Goal: Information Seeking & Learning: Check status

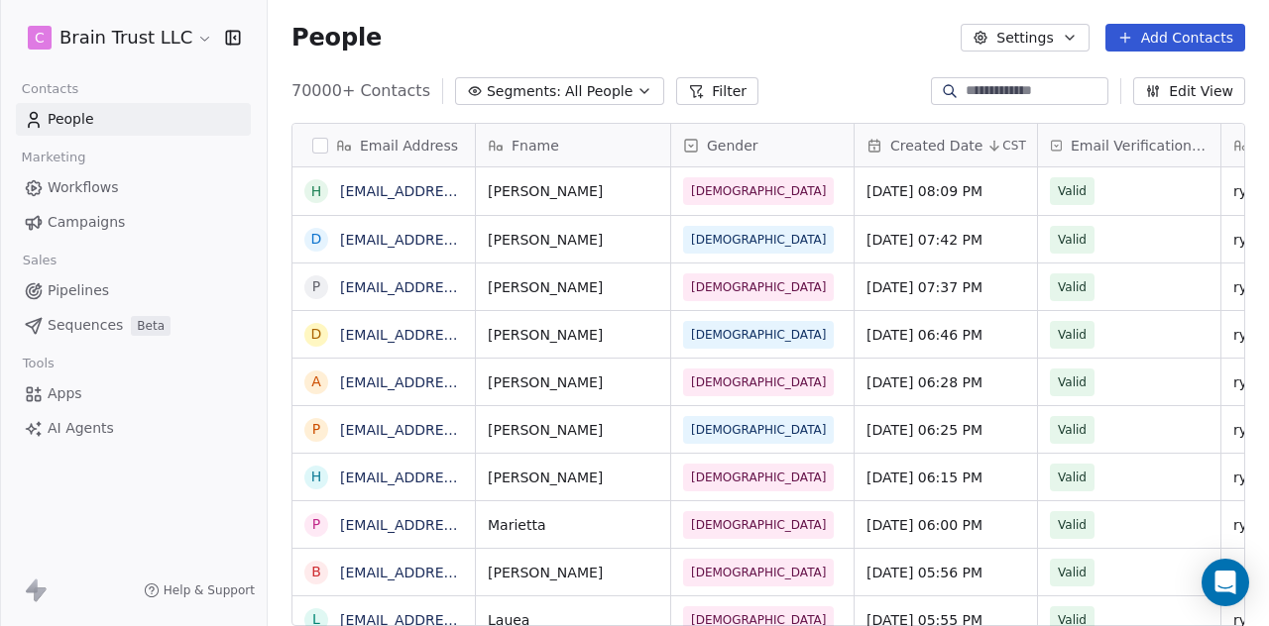
scroll to position [535, 985]
drag, startPoint x: 0, startPoint y: 0, endPoint x: 73, endPoint y: 219, distance: 231.0
click at [73, 219] on span "Campaigns" at bounding box center [86, 222] width 77 height 21
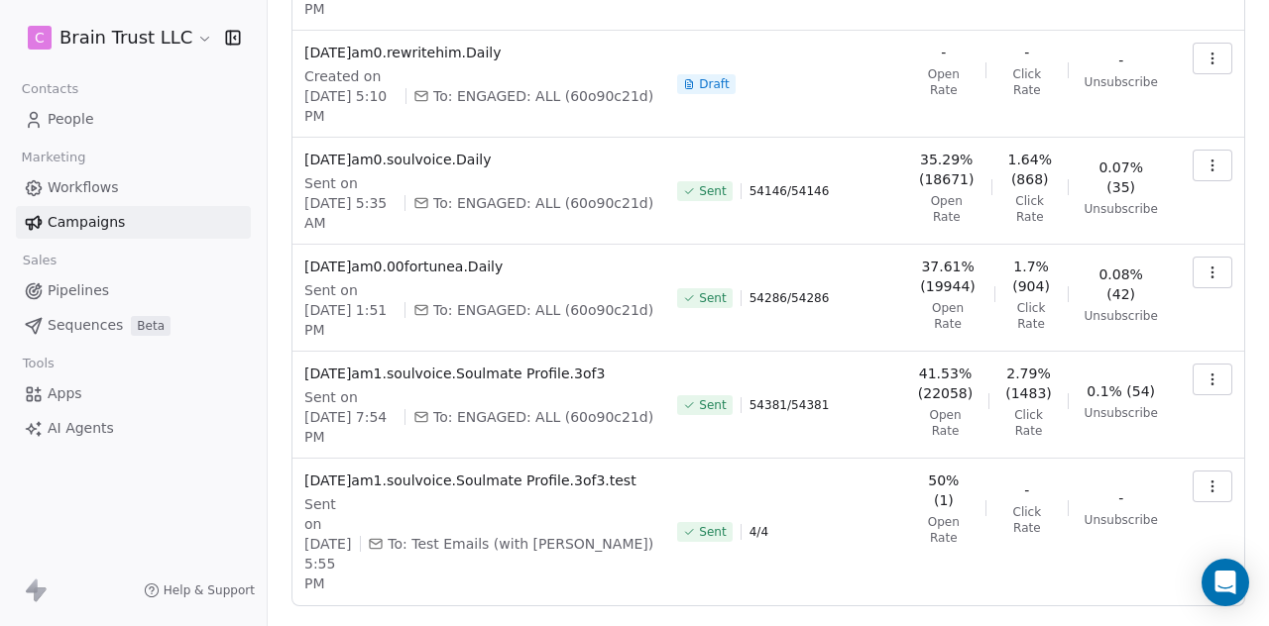
scroll to position [695, 0]
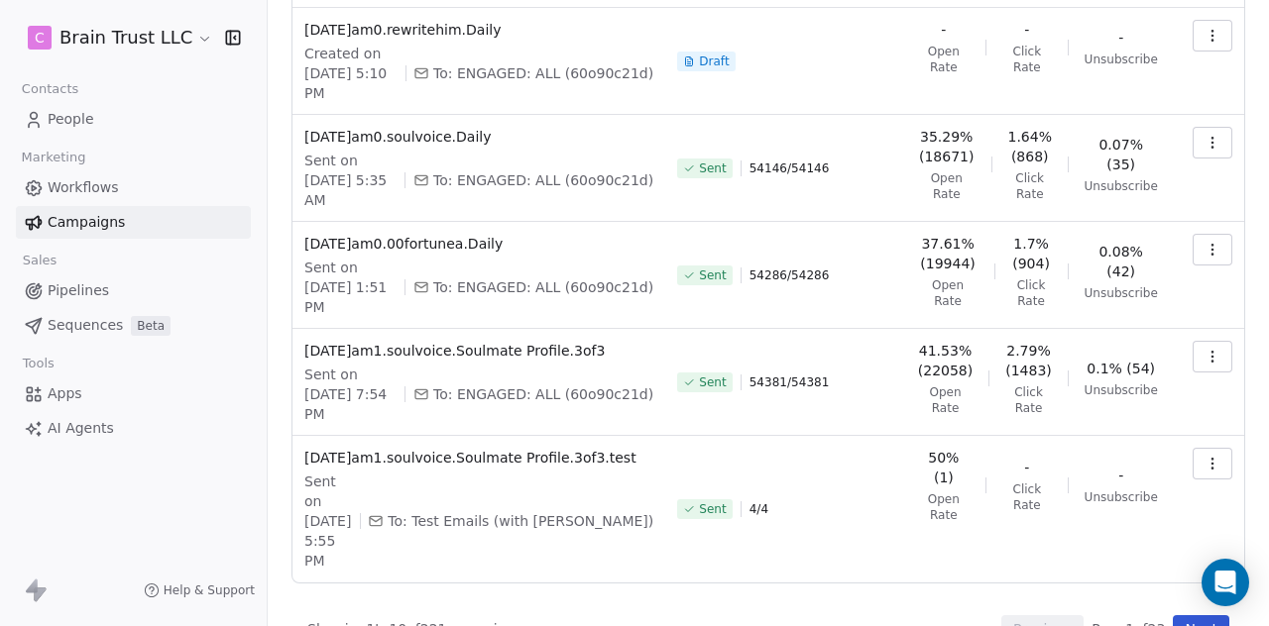
click at [1176, 616] on button "Next" at bounding box center [1201, 630] width 57 height 28
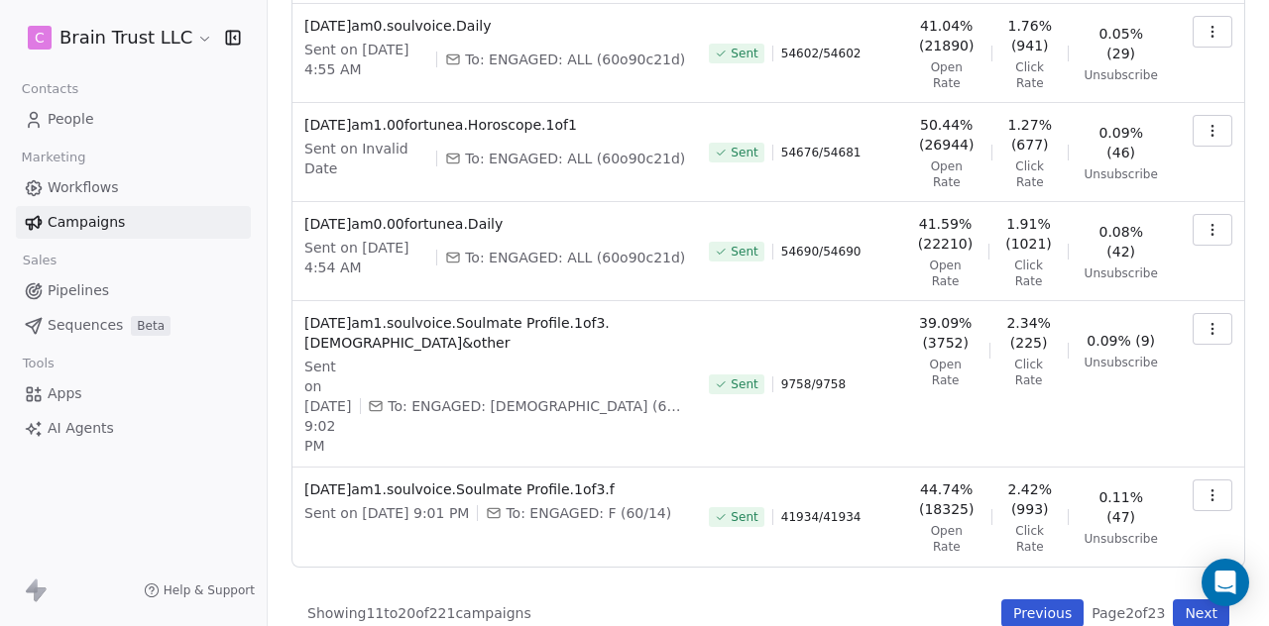
scroll to position [671, 0]
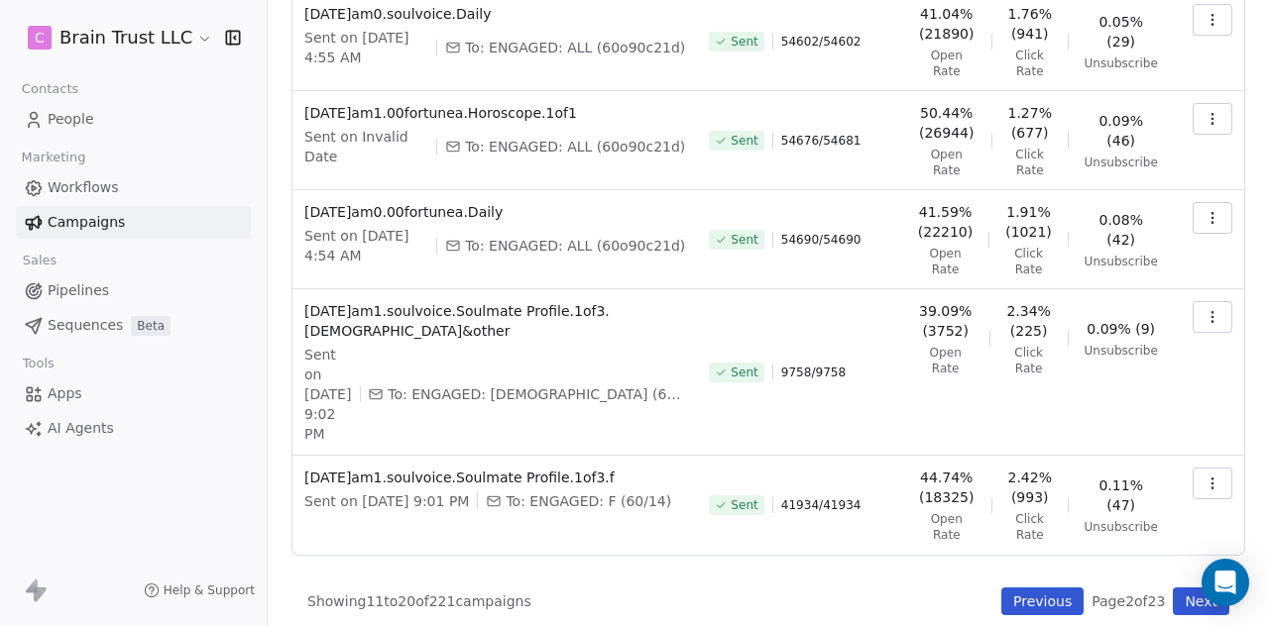
click at [1176, 596] on button "Next" at bounding box center [1201, 602] width 57 height 28
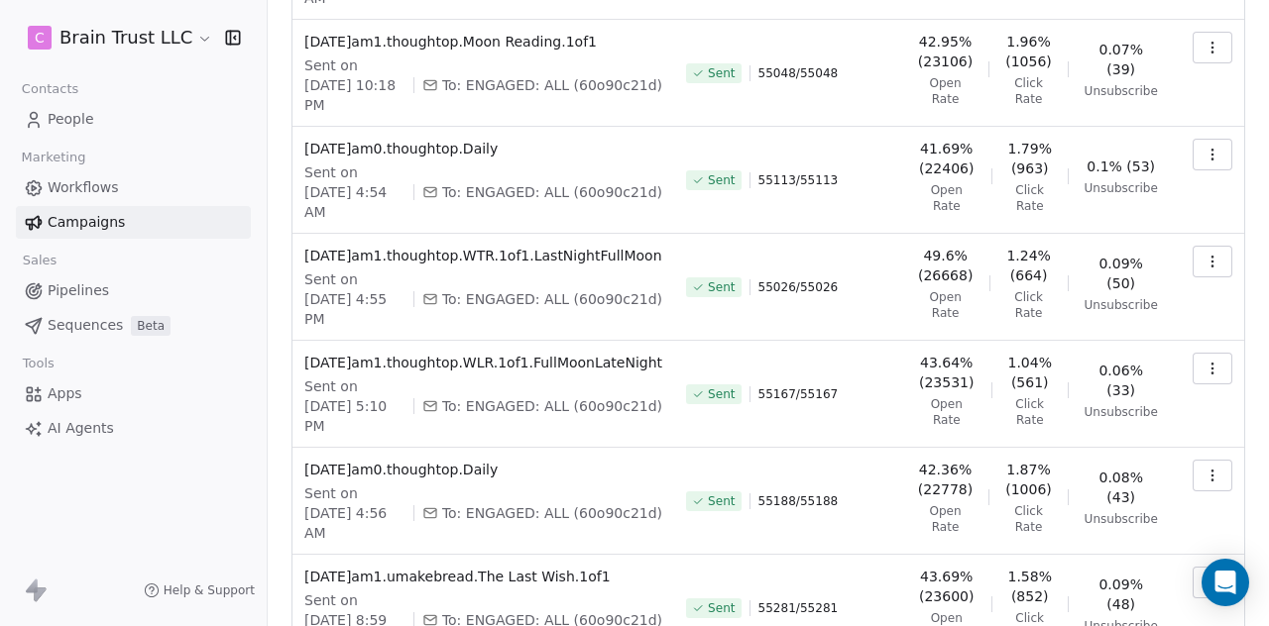
scroll to position [616, 0]
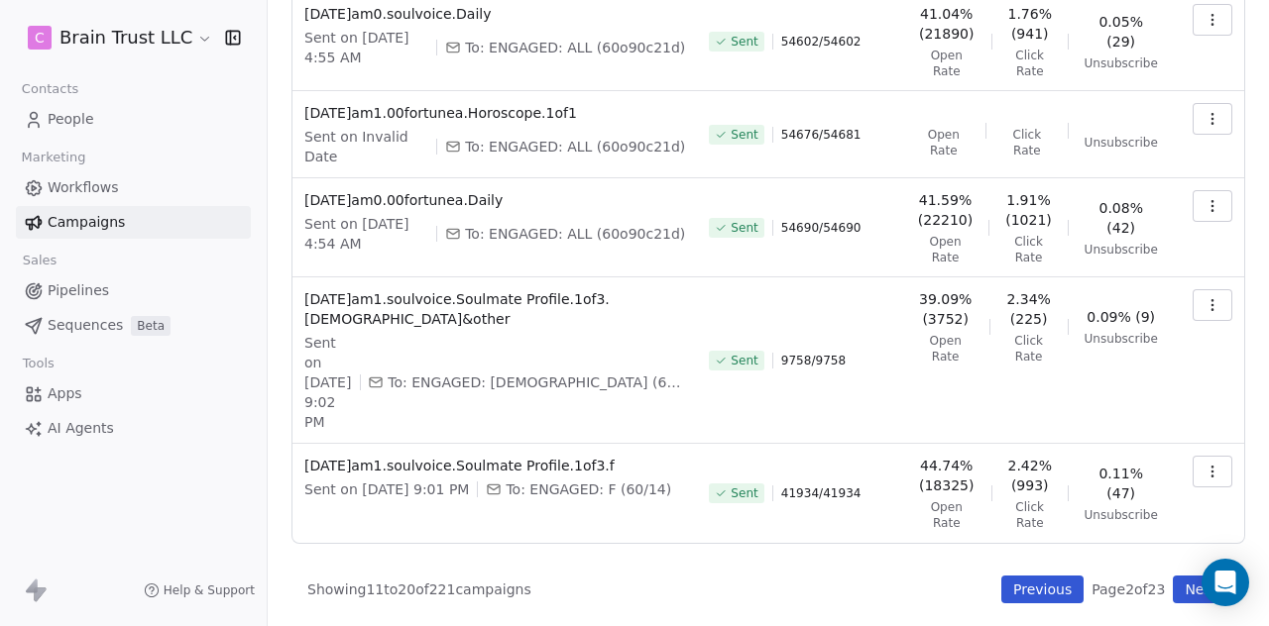
scroll to position [671, 0]
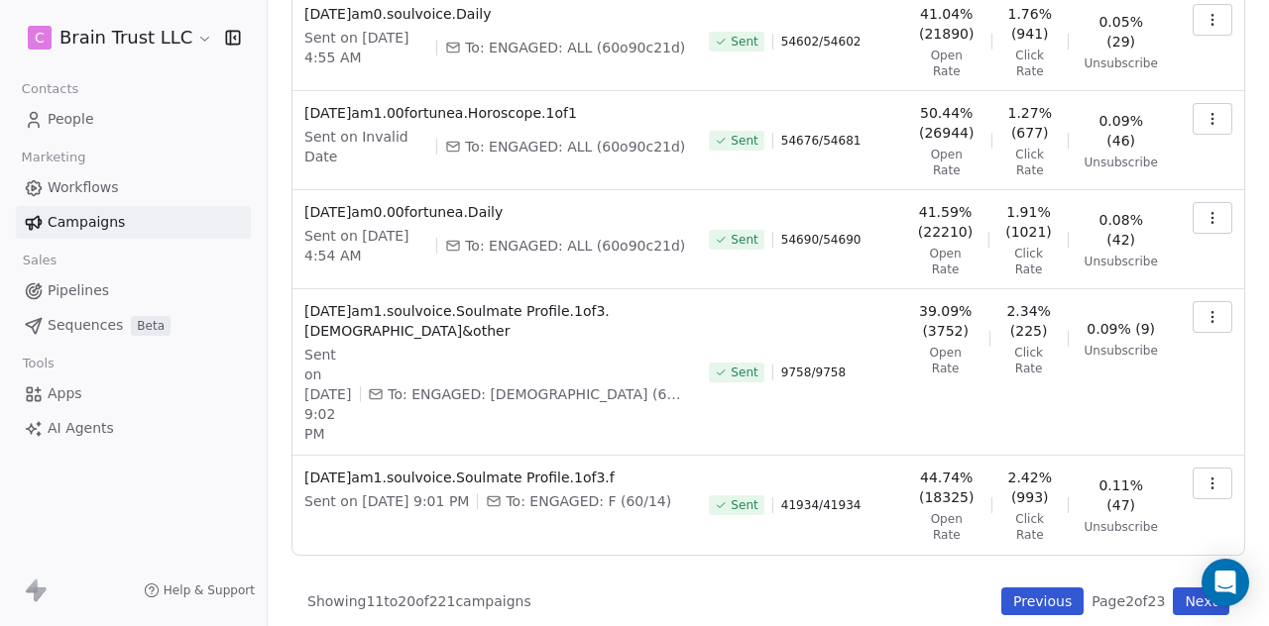
click at [81, 117] on span "People" at bounding box center [71, 119] width 47 height 21
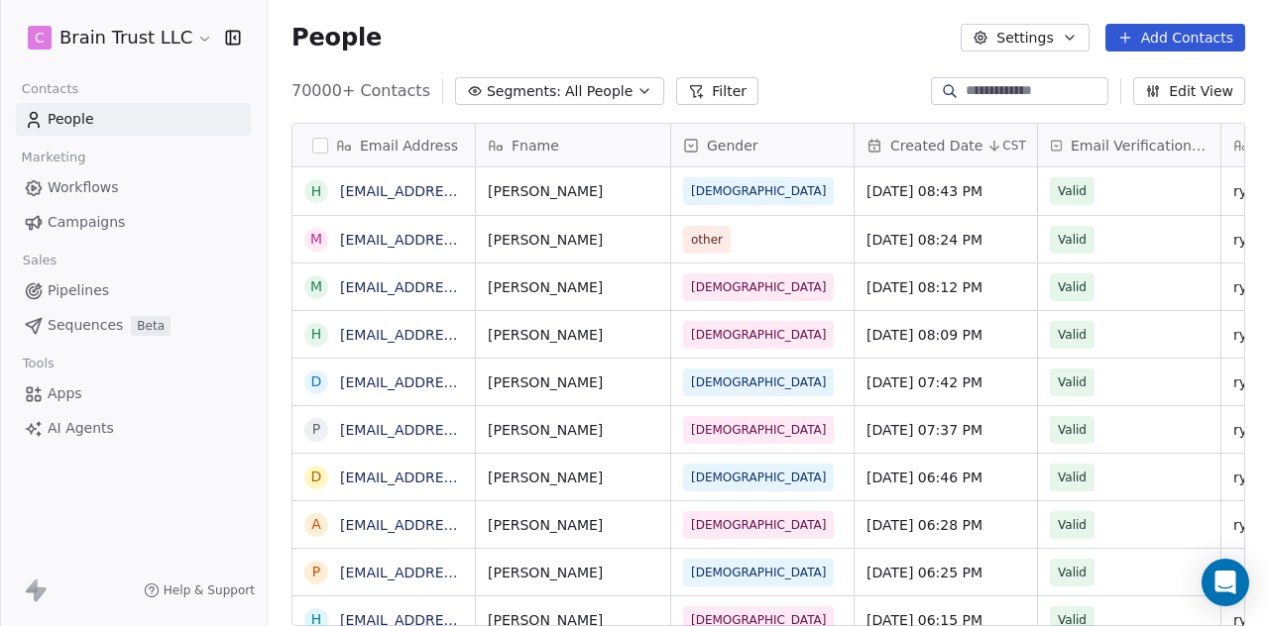
scroll to position [535, 985]
click at [65, 219] on span "Campaigns" at bounding box center [86, 222] width 77 height 21
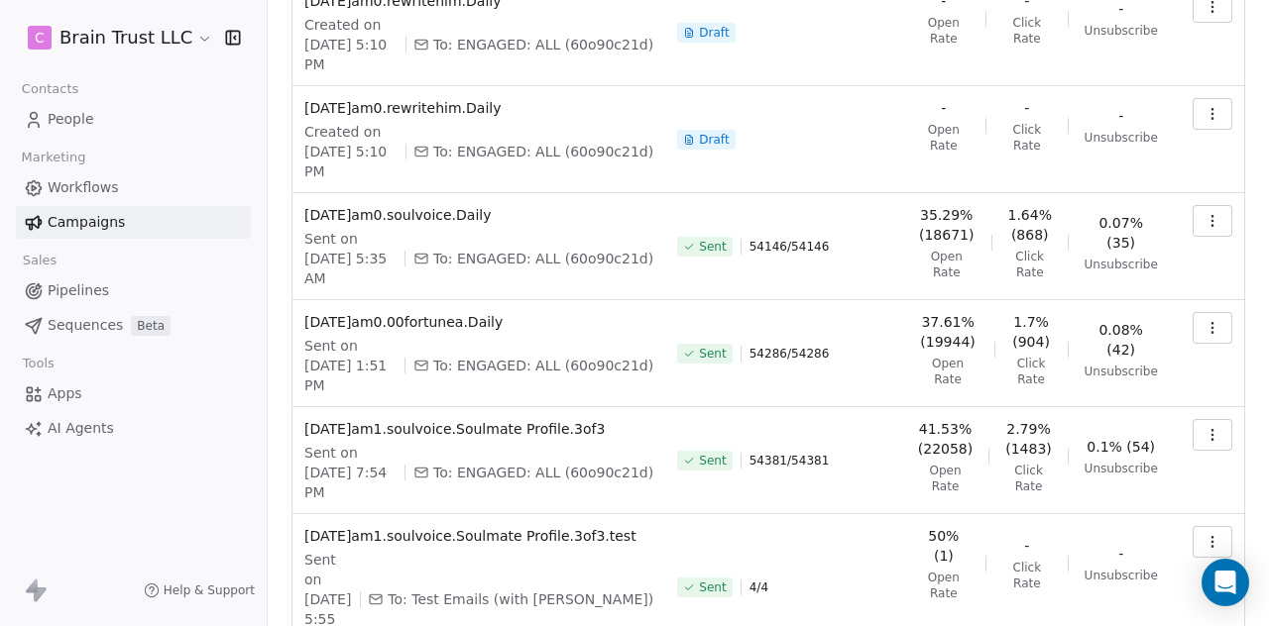
scroll to position [695, 0]
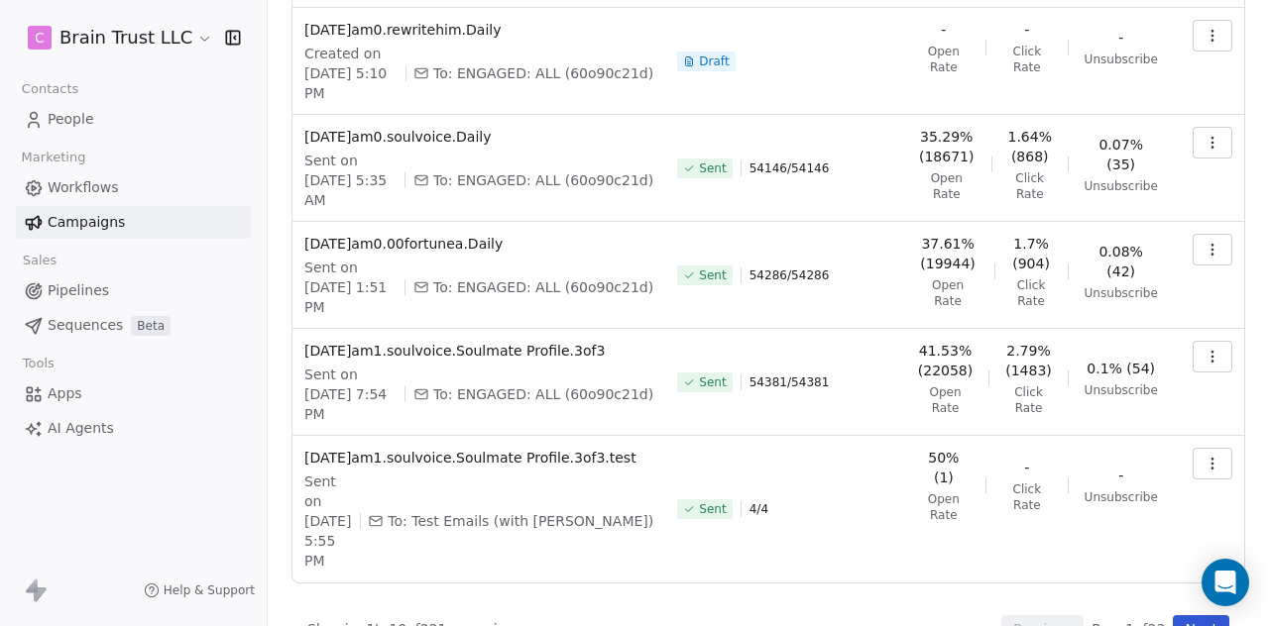
click at [1173, 616] on button "Next" at bounding box center [1201, 630] width 57 height 28
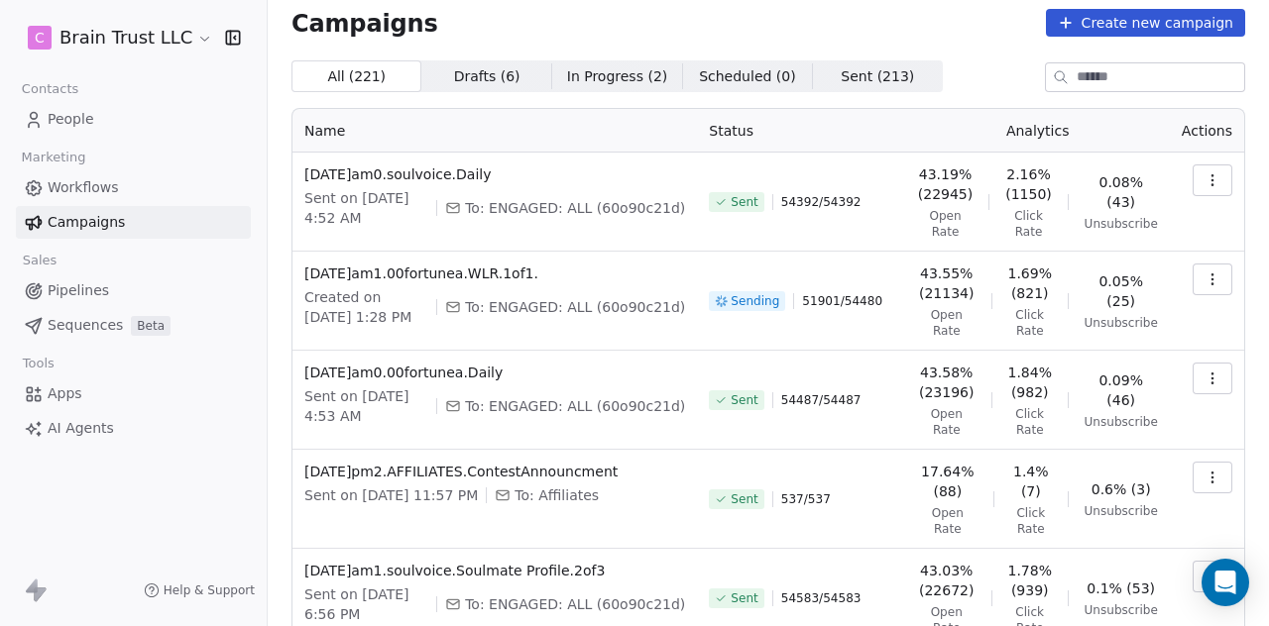
scroll to position [10, 0]
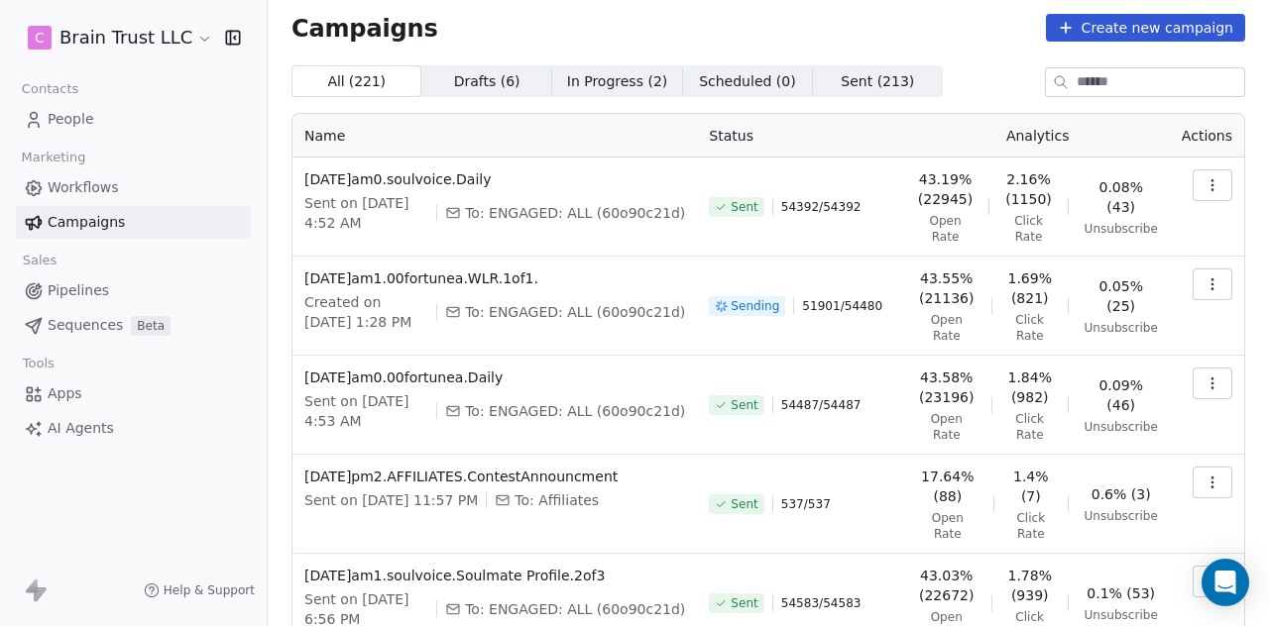
click at [1204, 286] on icon "button" at bounding box center [1212, 285] width 16 height 16
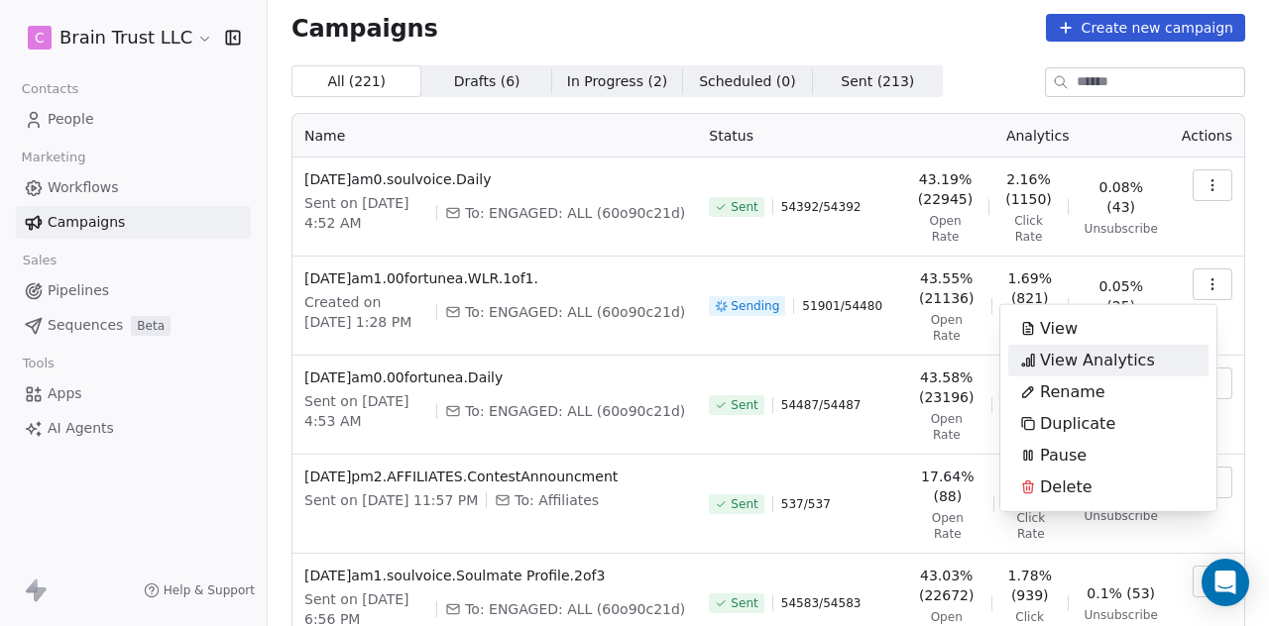
click at [1121, 362] on span "View Analytics" at bounding box center [1097, 361] width 115 height 24
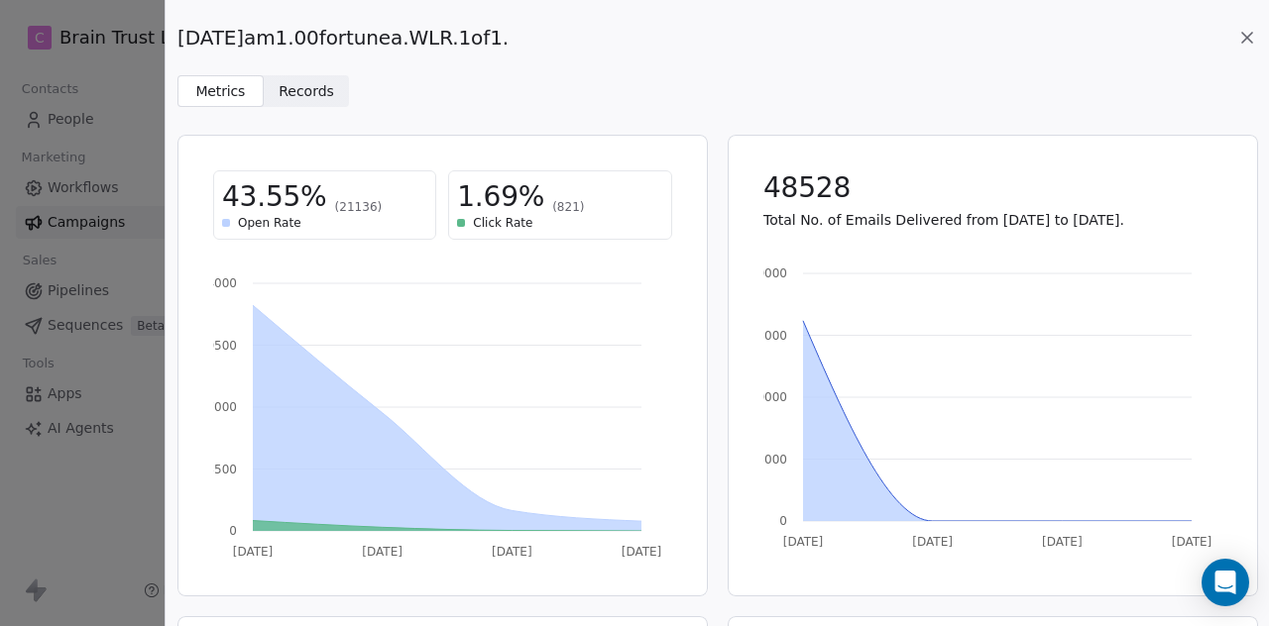
click at [522, 33] on div "[DATE]am1.00fortunea.WLR.1of1." at bounding box center [716, 38] width 1079 height 28
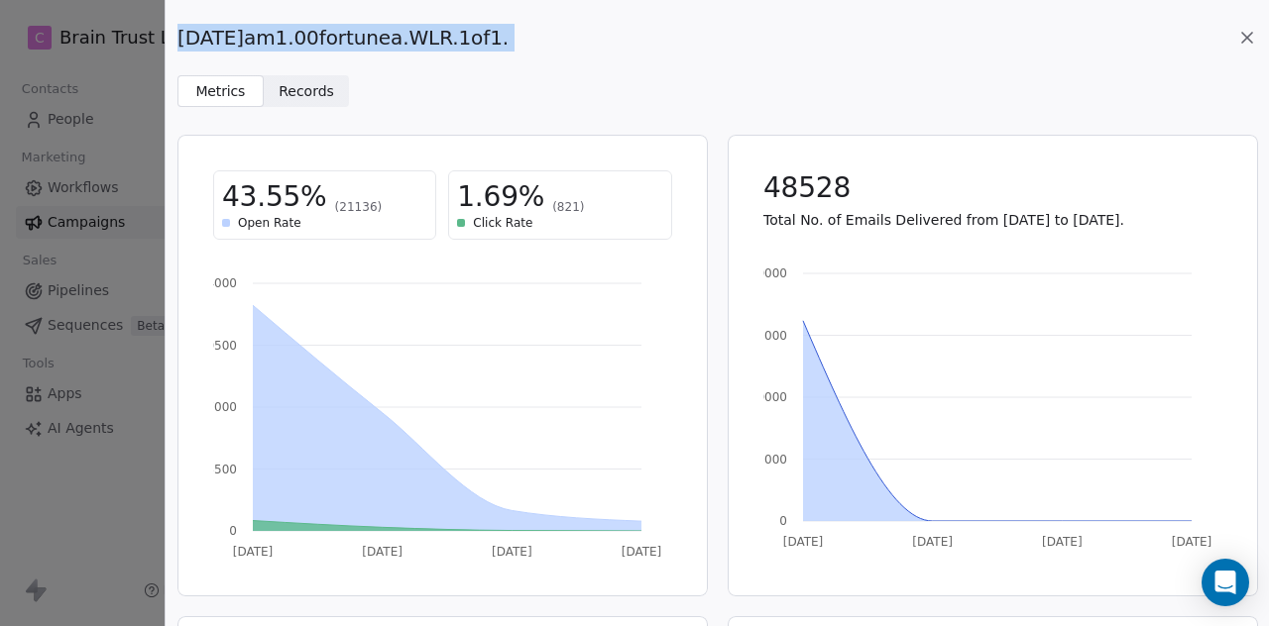
click at [522, 33] on div "[DATE]am1.00fortunea.WLR.1of1." at bounding box center [716, 38] width 1079 height 28
copy div "[DATE]am1.00fortunea.WLR.1of1. Metrics Metrics Records Records"
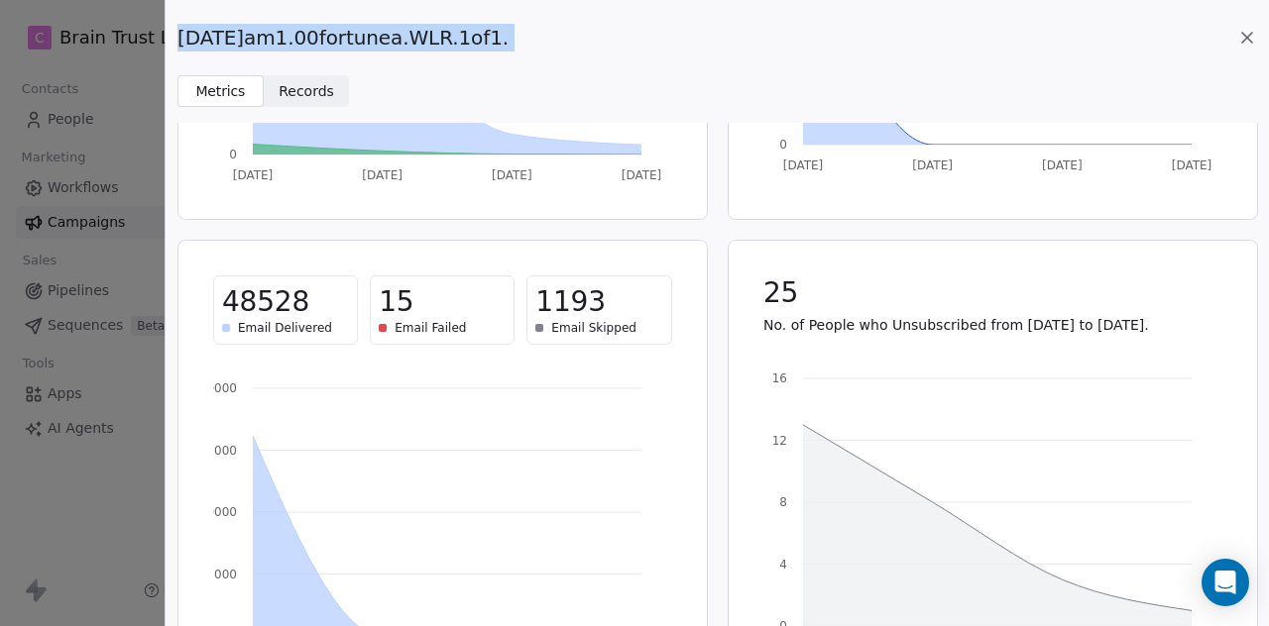
scroll to position [462, 0]
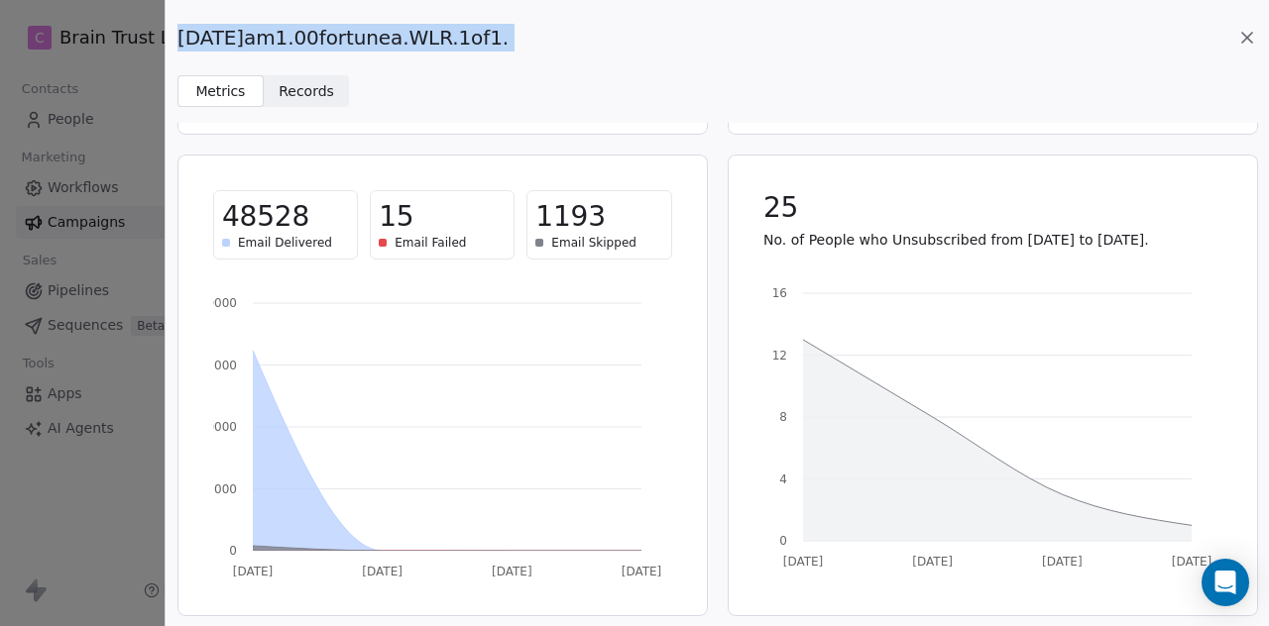
click at [1243, 40] on icon at bounding box center [1247, 38] width 20 height 20
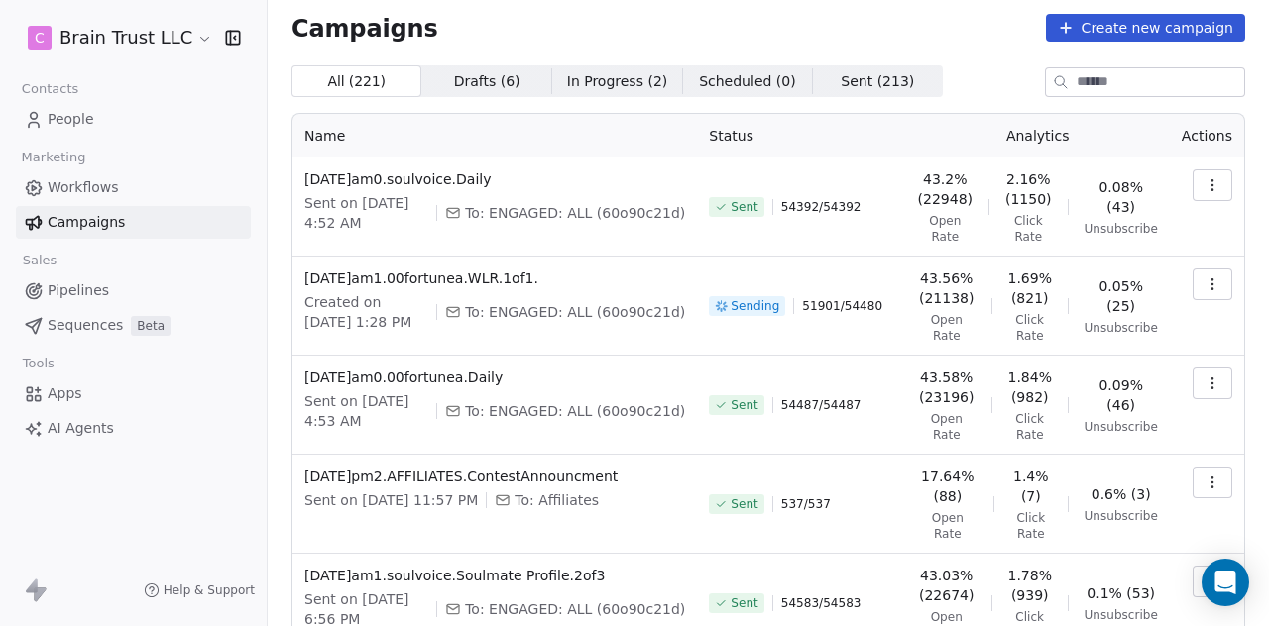
click at [1204, 390] on icon "button" at bounding box center [1212, 384] width 16 height 16
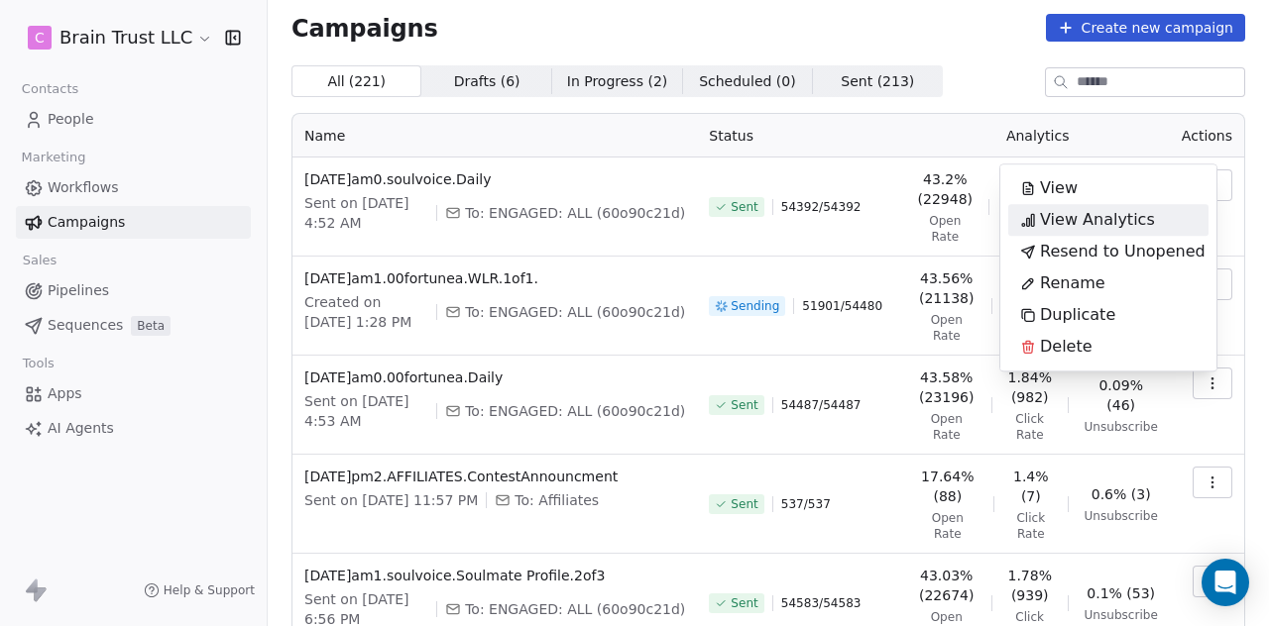
click at [1138, 211] on span "View Analytics" at bounding box center [1097, 220] width 115 height 24
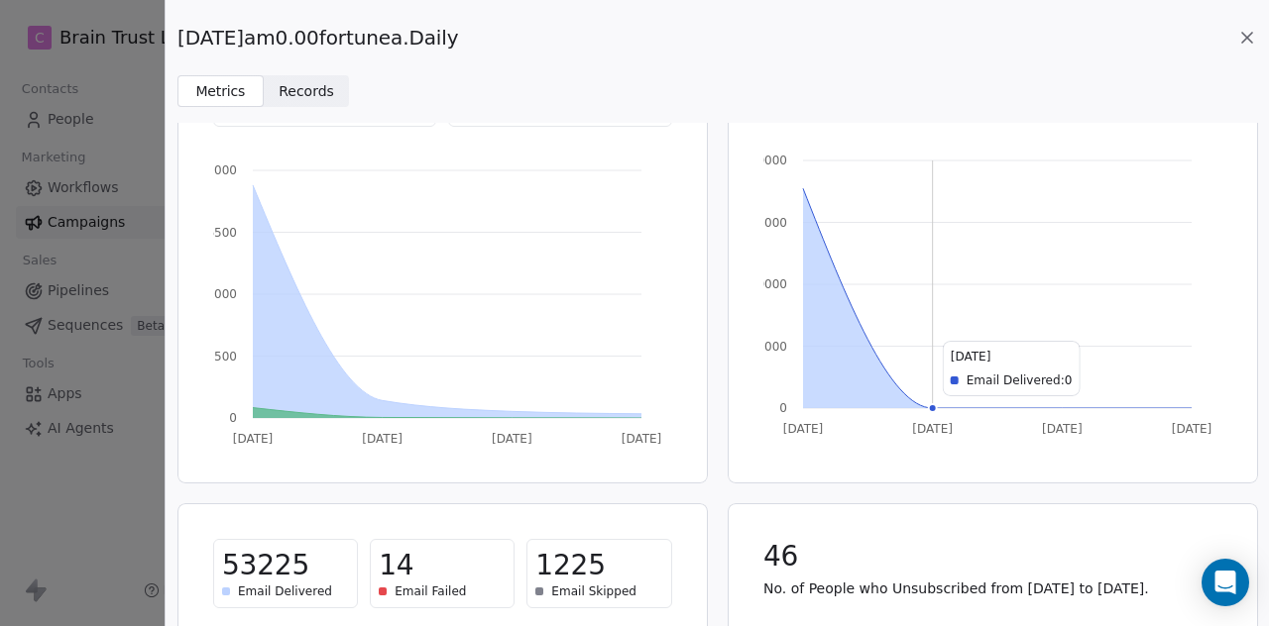
scroll to position [6, 0]
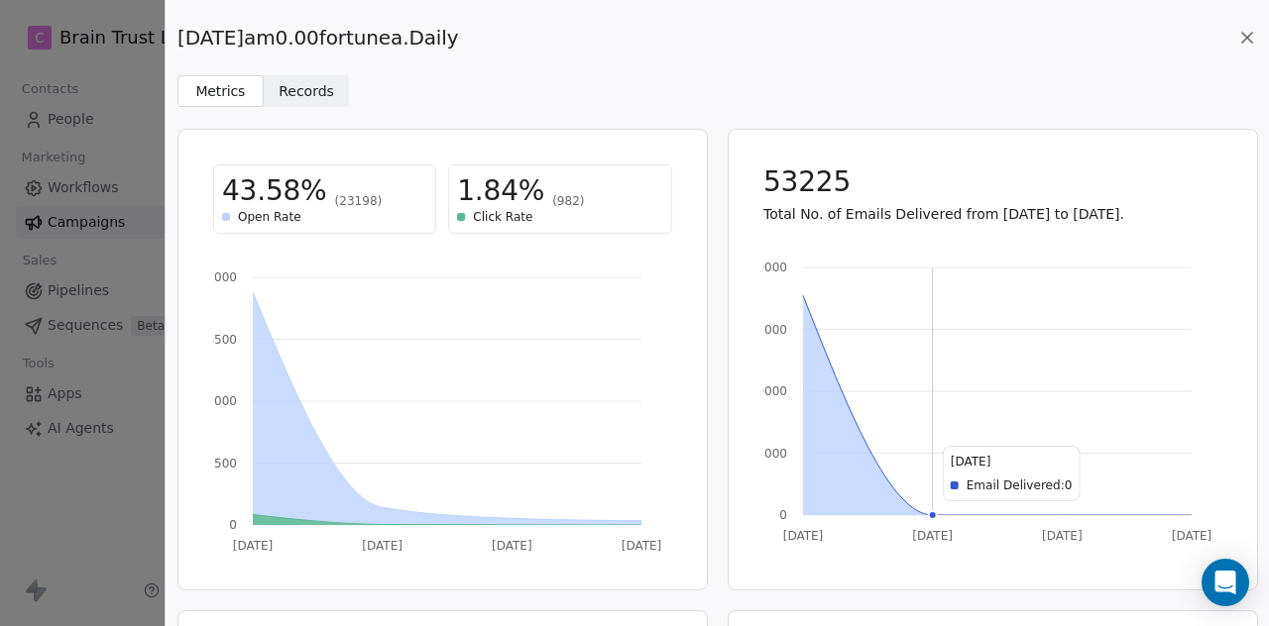
click at [1245, 35] on icon at bounding box center [1247, 38] width 10 height 10
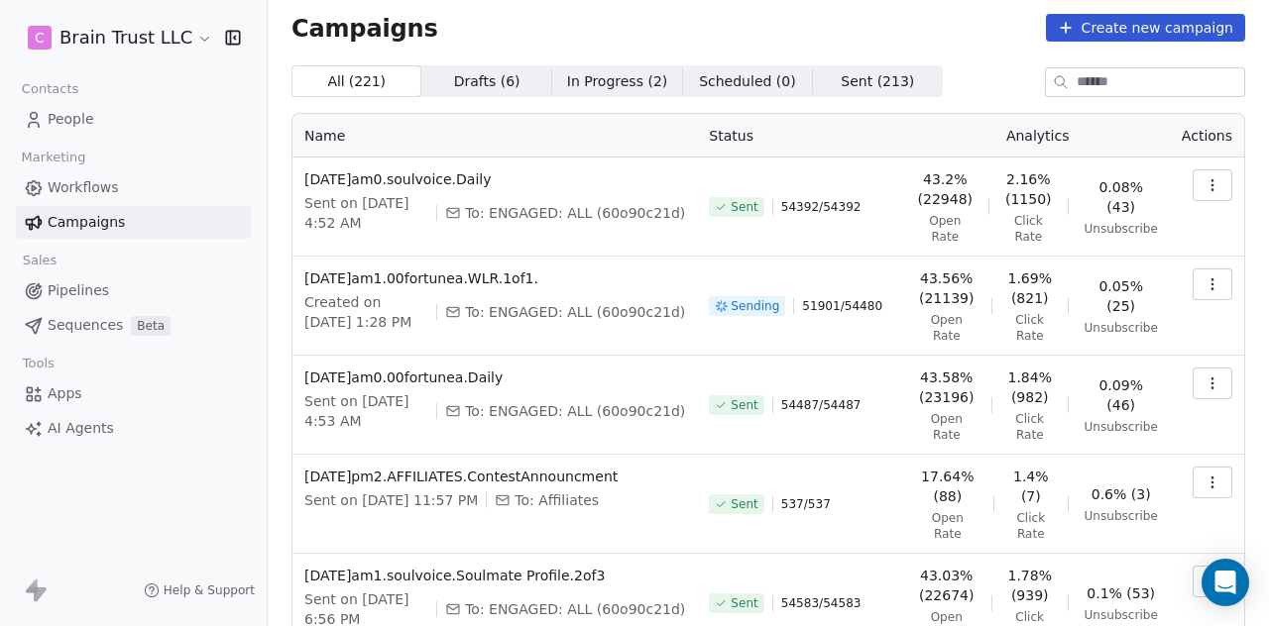
click at [1192, 183] on button "button" at bounding box center [1212, 186] width 40 height 32
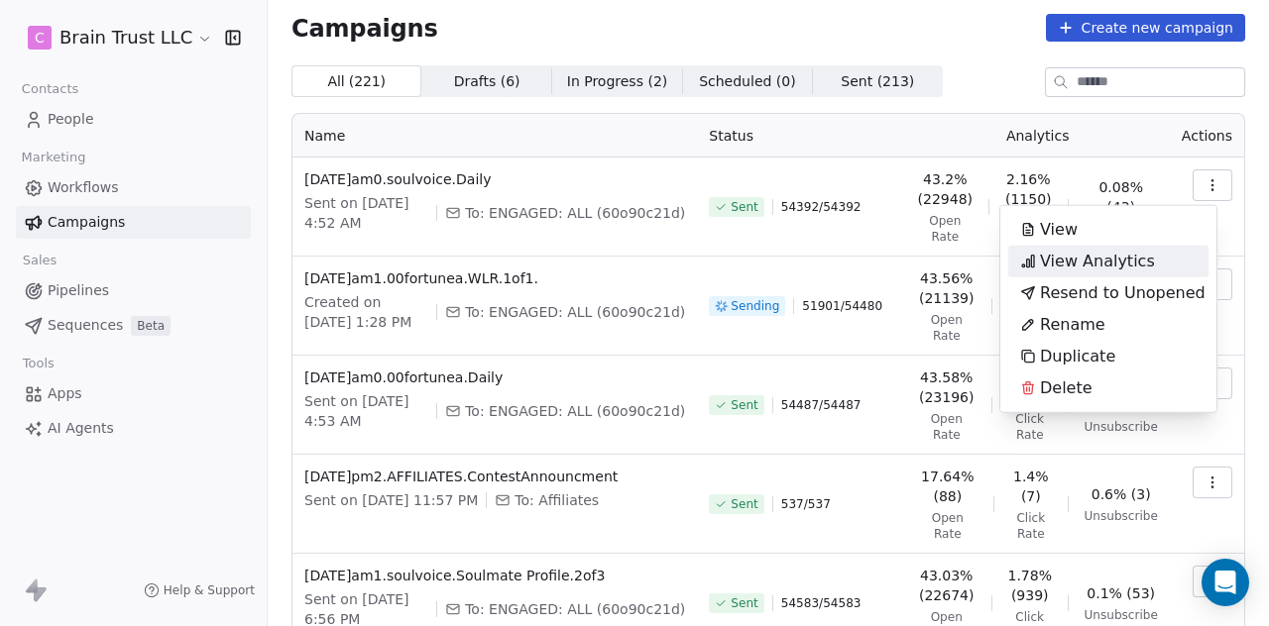
click at [1110, 255] on span "View Analytics" at bounding box center [1097, 262] width 115 height 24
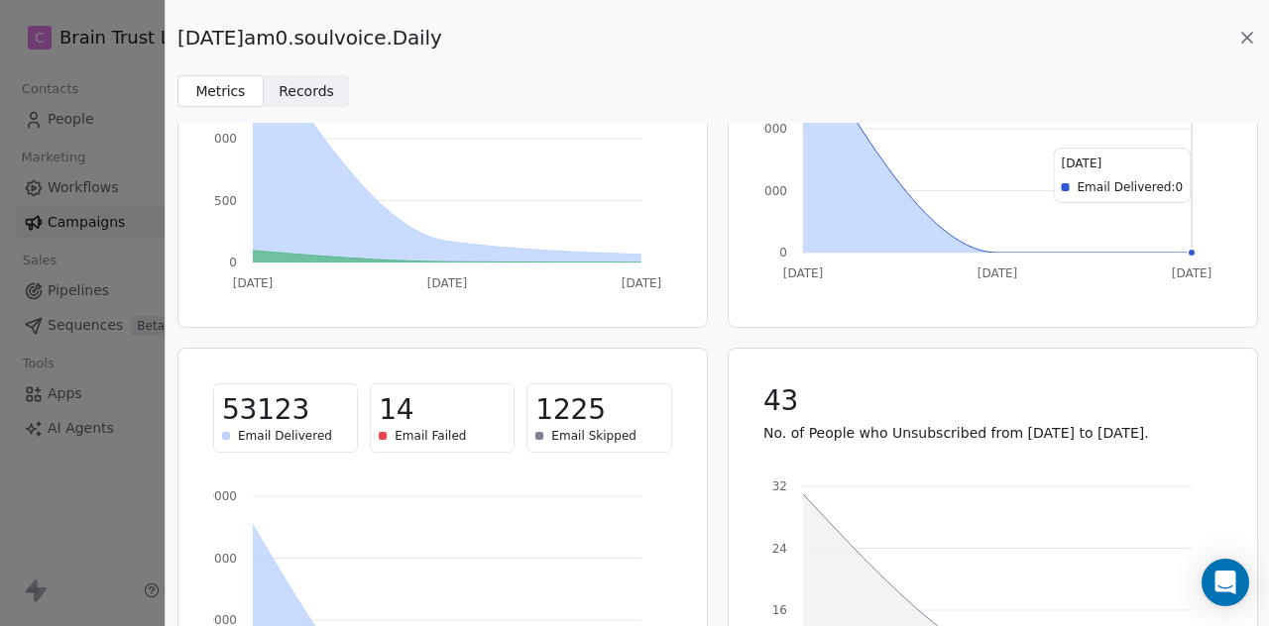
scroll to position [270, 0]
click at [1243, 37] on icon at bounding box center [1247, 38] width 20 height 20
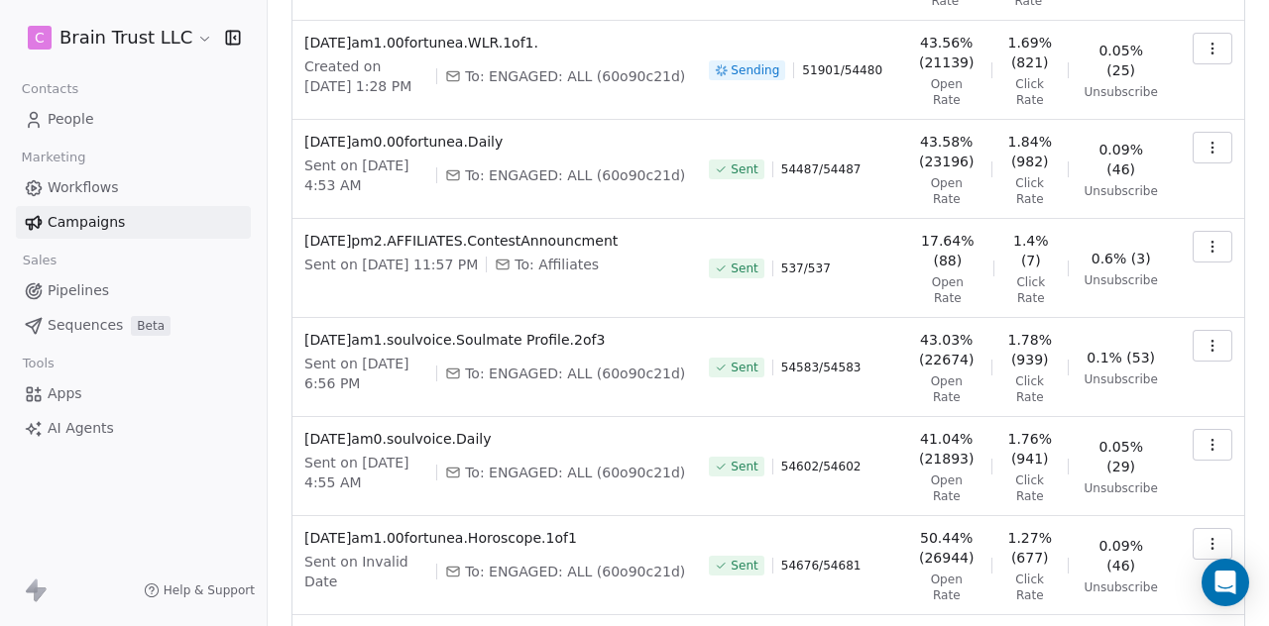
scroll to position [671, 0]
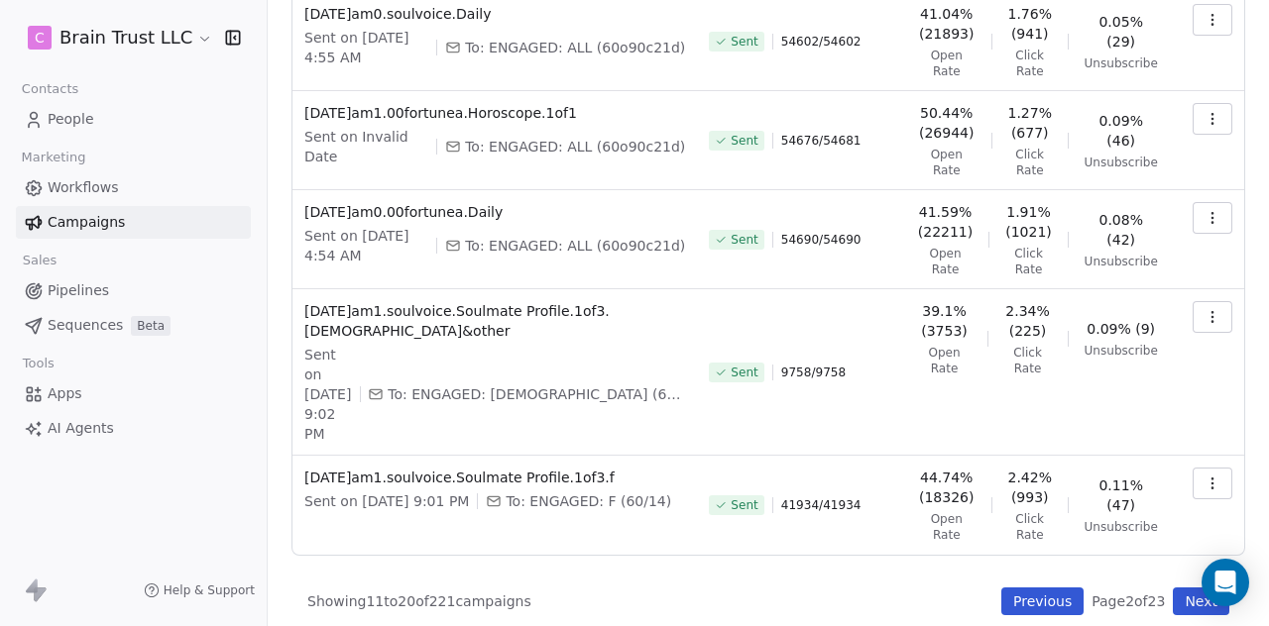
click at [1015, 590] on button "Previous" at bounding box center [1042, 602] width 82 height 28
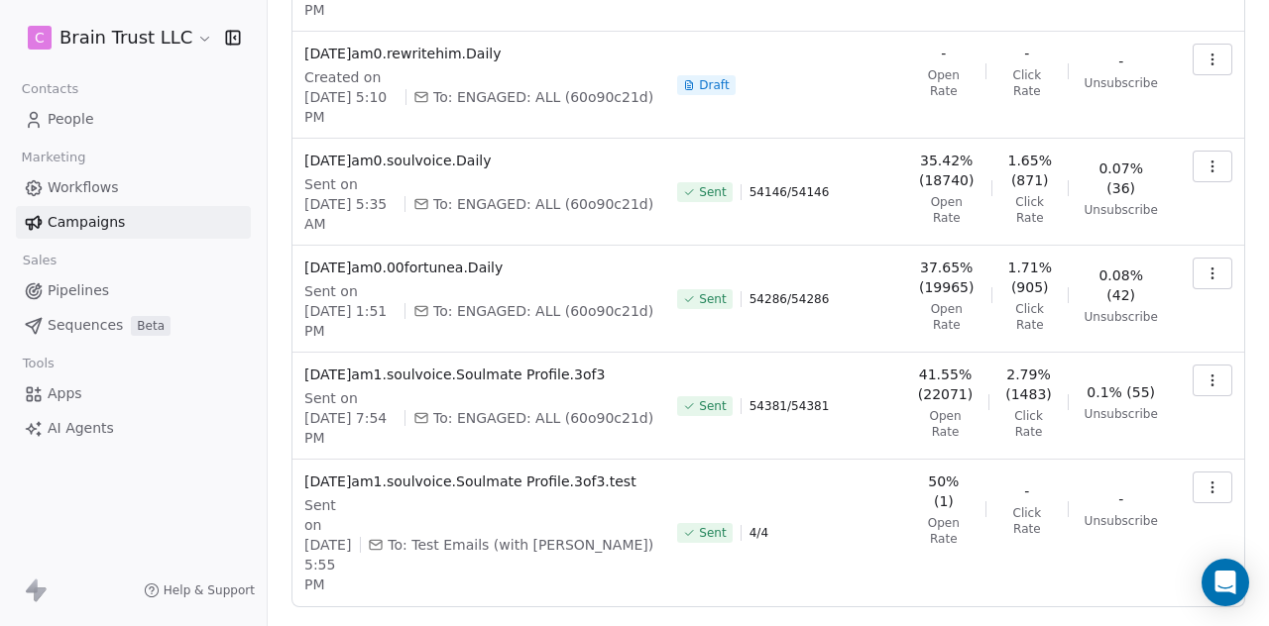
scroll to position [695, 0]
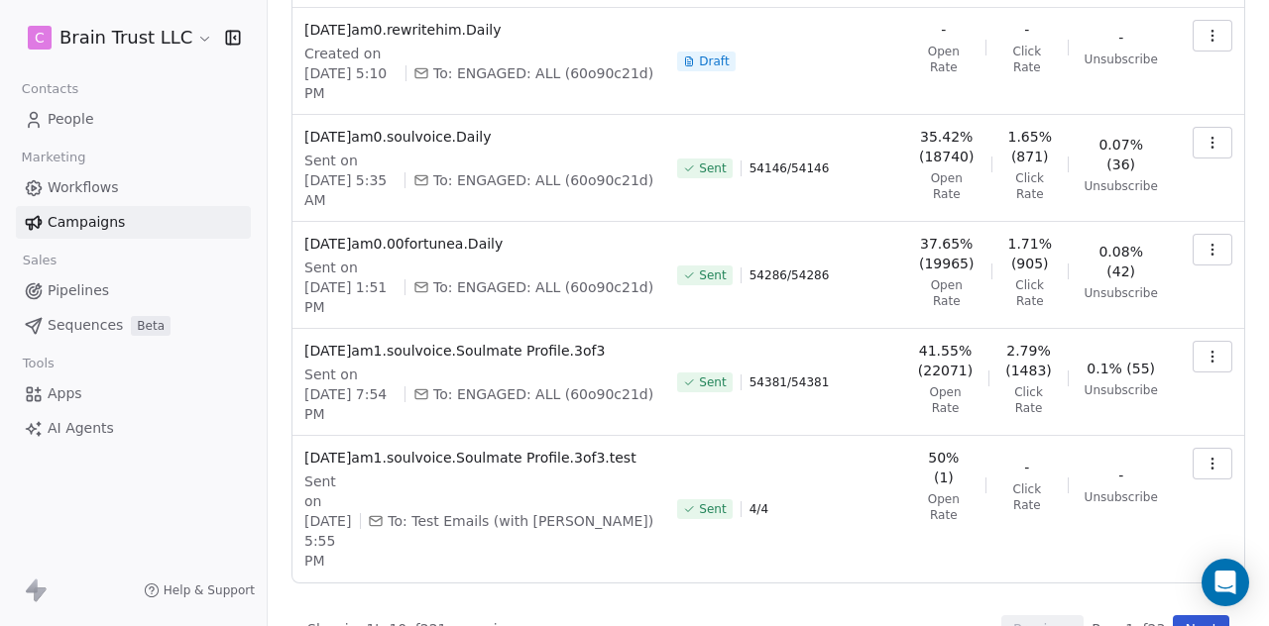
click at [1192, 351] on button "button" at bounding box center [1212, 357] width 40 height 32
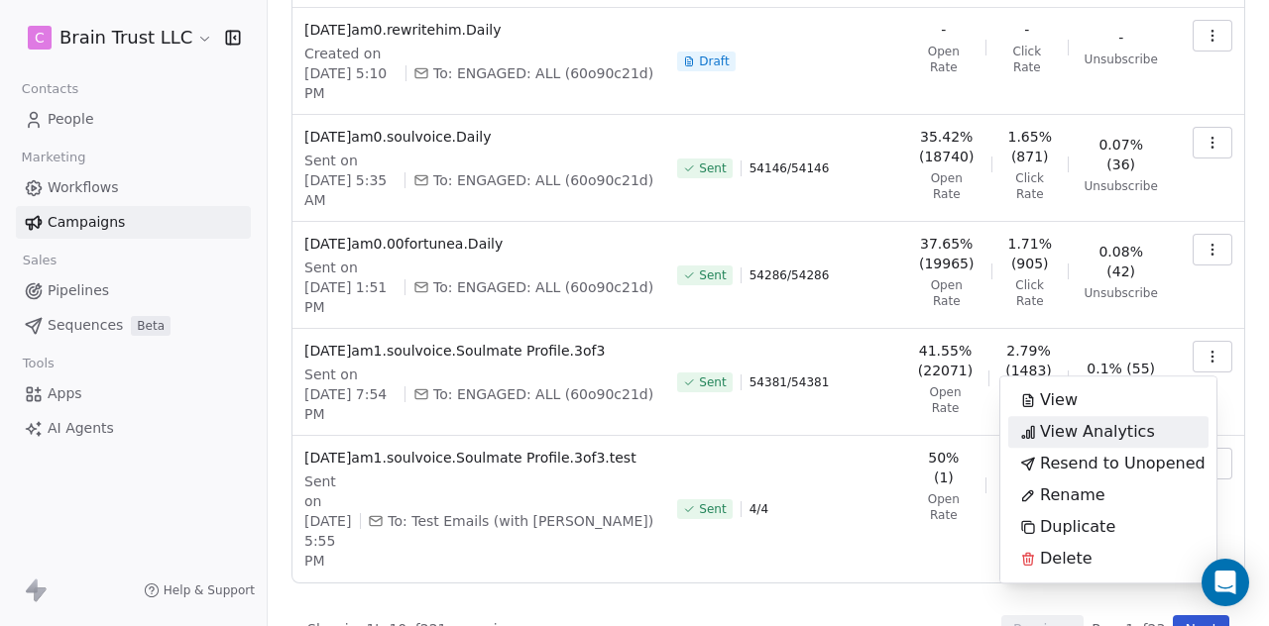
click at [1082, 433] on span "View Analytics" at bounding box center [1097, 432] width 115 height 24
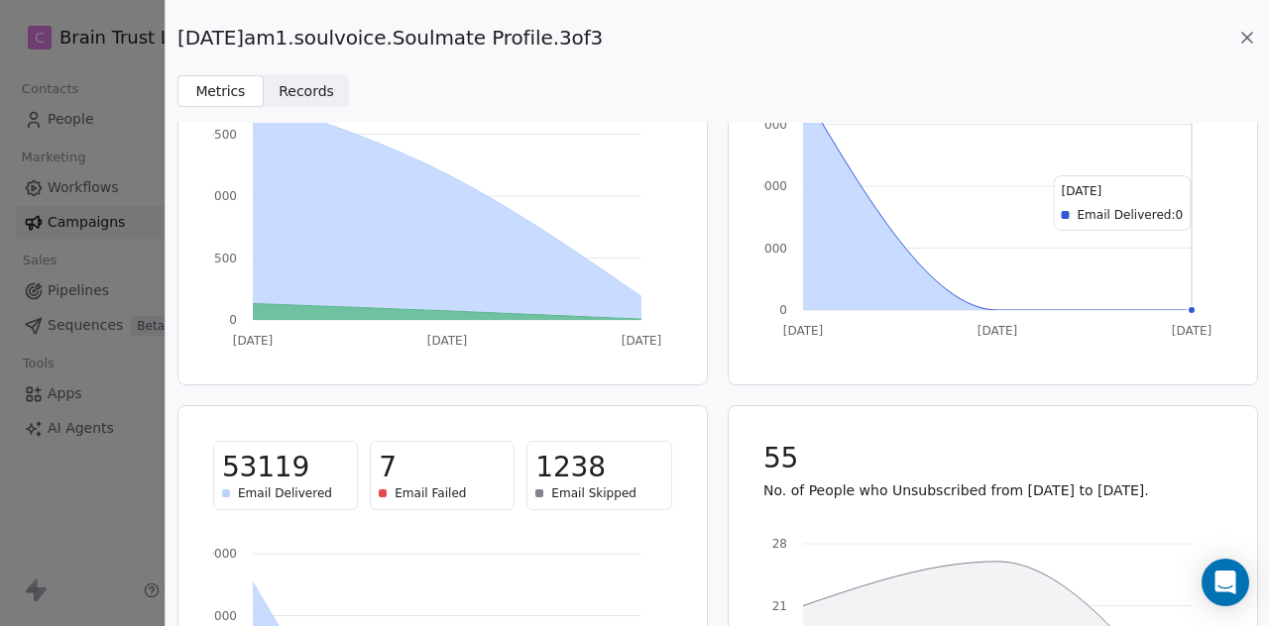
scroll to position [215, 0]
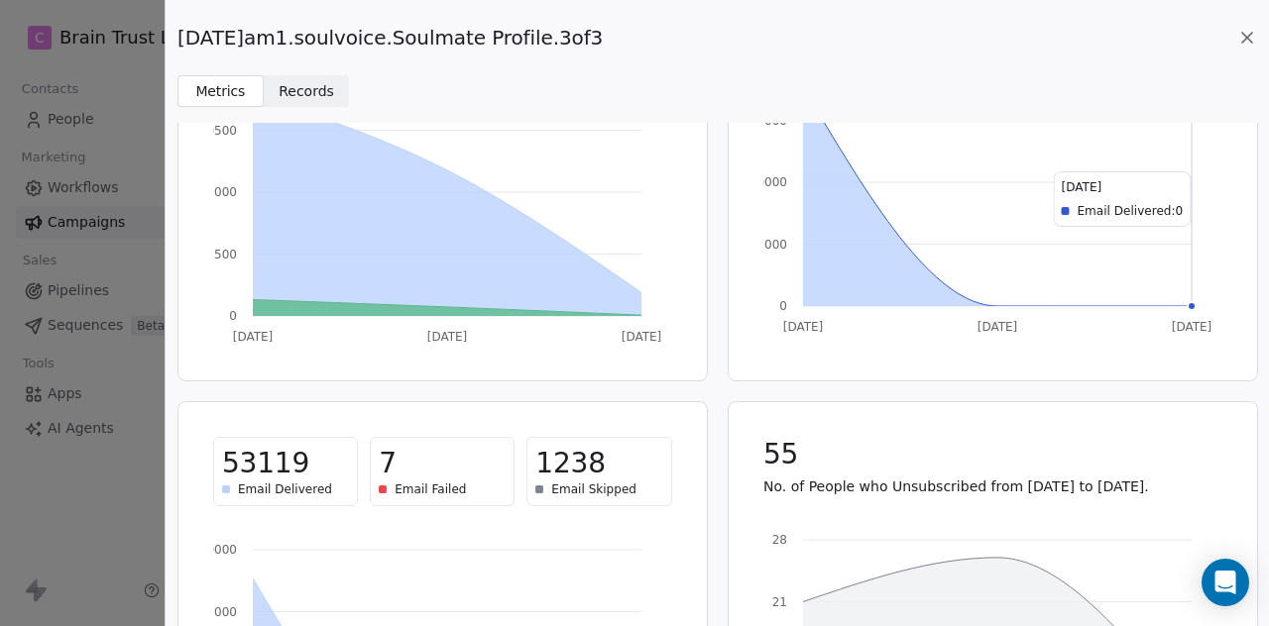
click at [1249, 35] on icon at bounding box center [1247, 38] width 10 height 10
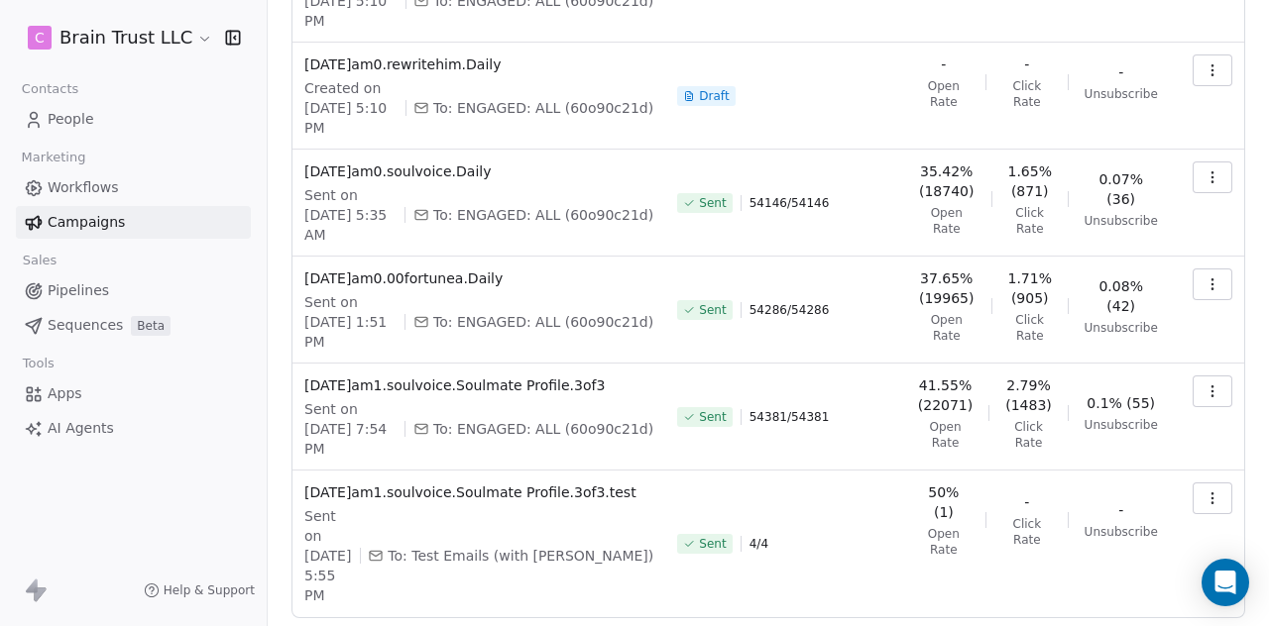
scroll to position [695, 0]
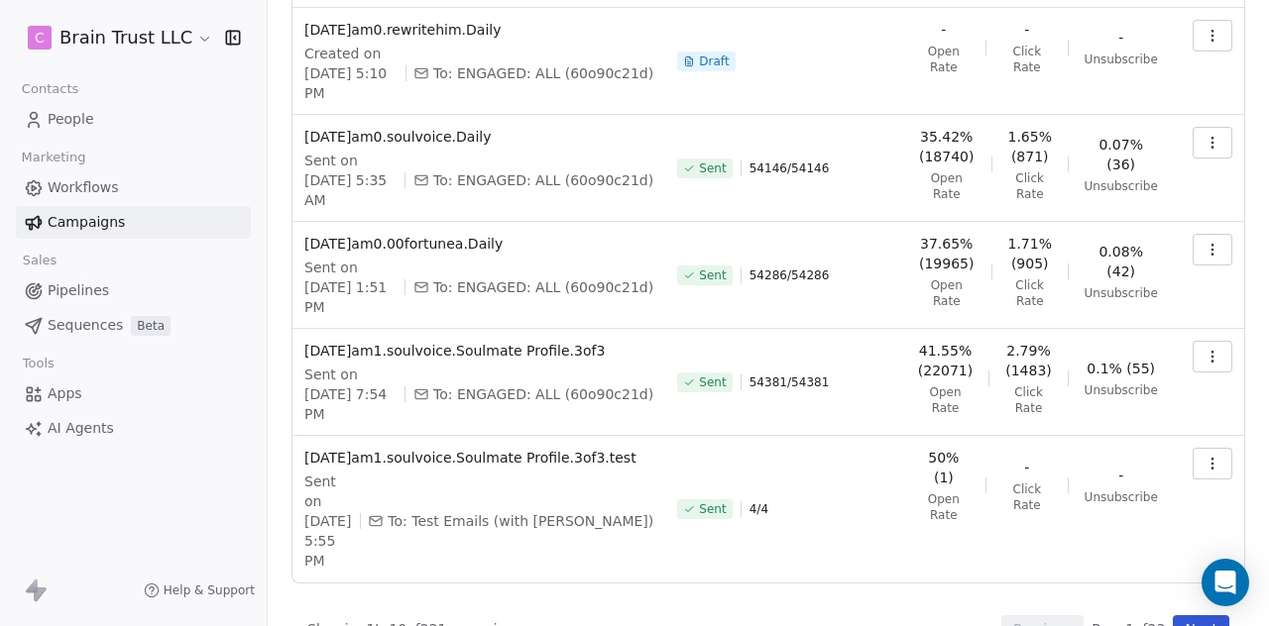
click at [1203, 259] on button "button" at bounding box center [1212, 250] width 40 height 32
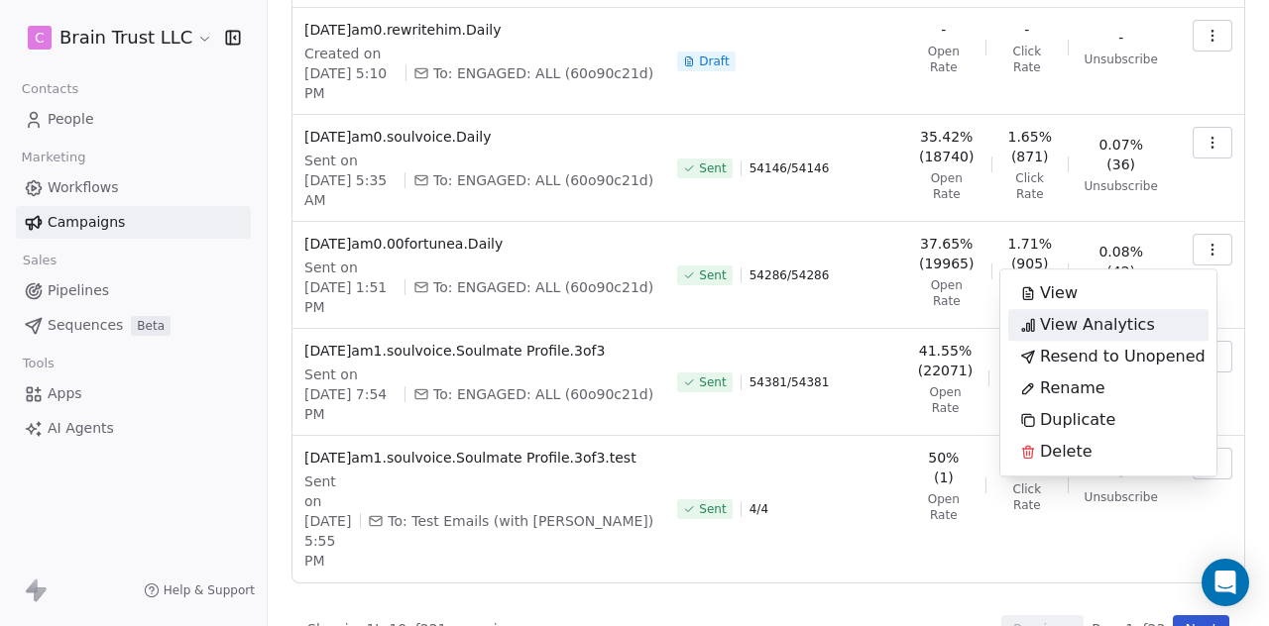
click at [1105, 322] on span "View Analytics" at bounding box center [1097, 325] width 115 height 24
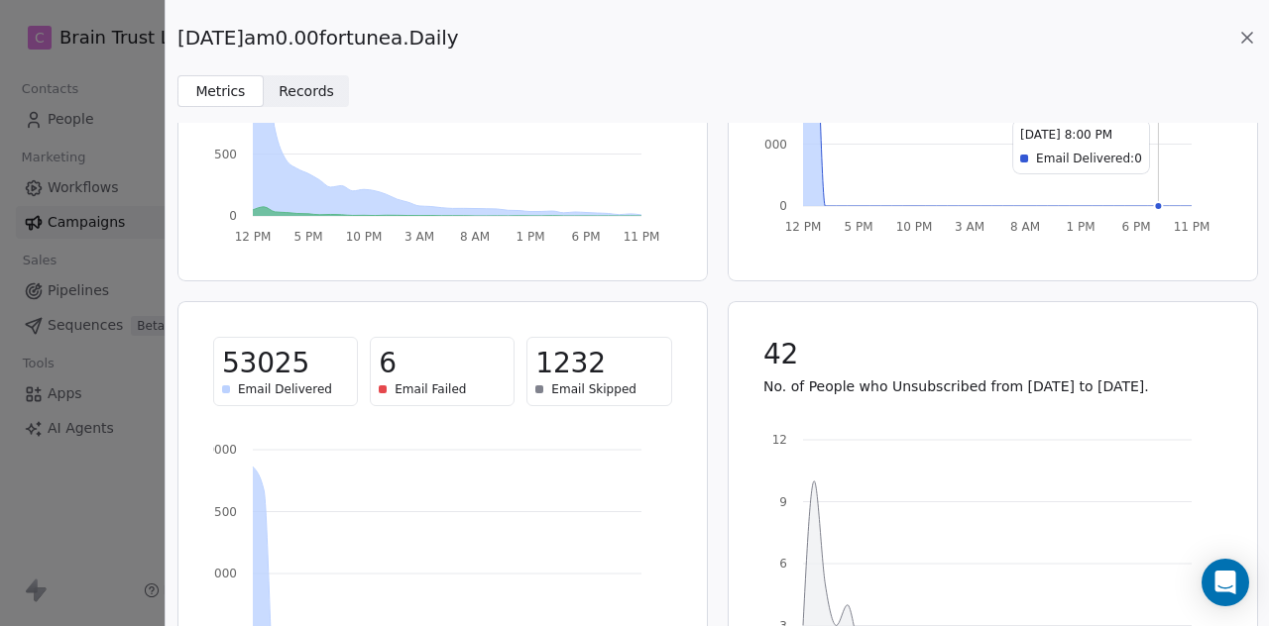
scroll to position [317, 0]
click at [1246, 29] on icon at bounding box center [1247, 38] width 20 height 20
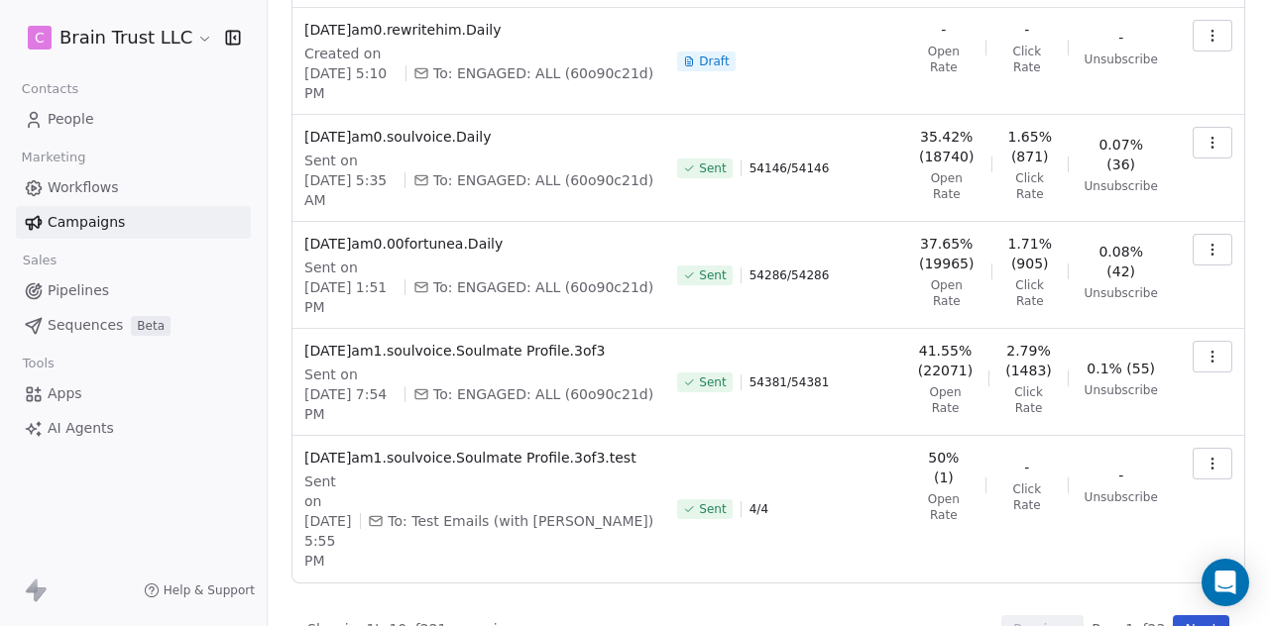
click at [1204, 141] on icon "button" at bounding box center [1212, 143] width 16 height 16
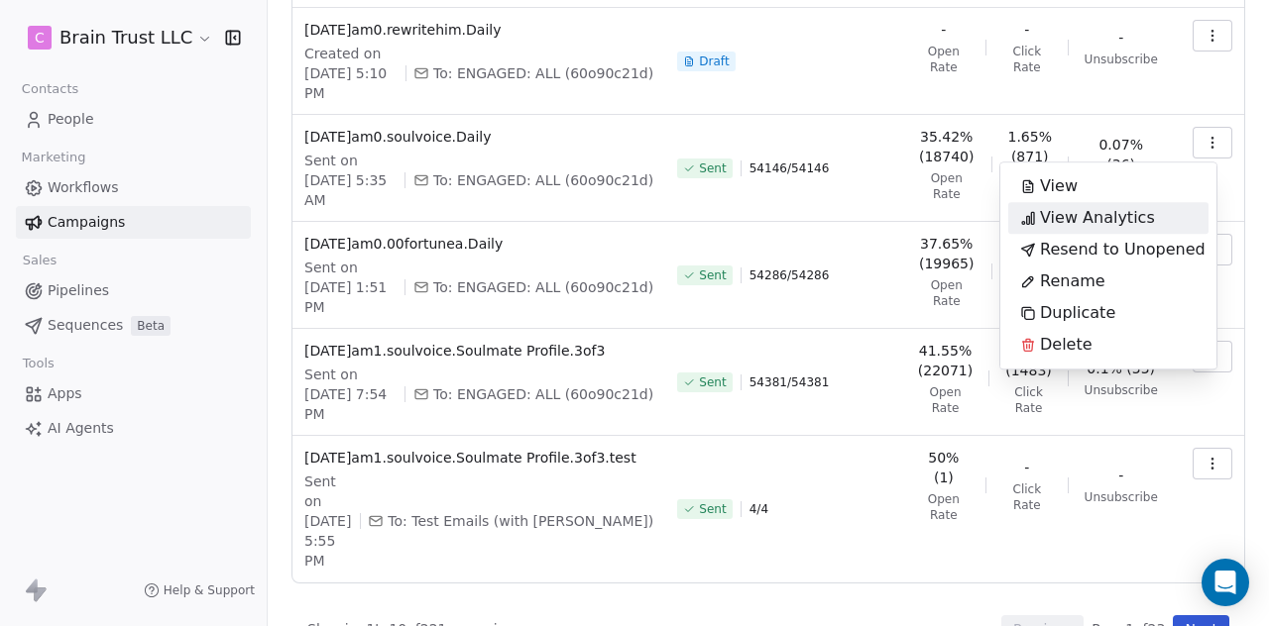
click at [1098, 218] on span "View Analytics" at bounding box center [1097, 218] width 115 height 24
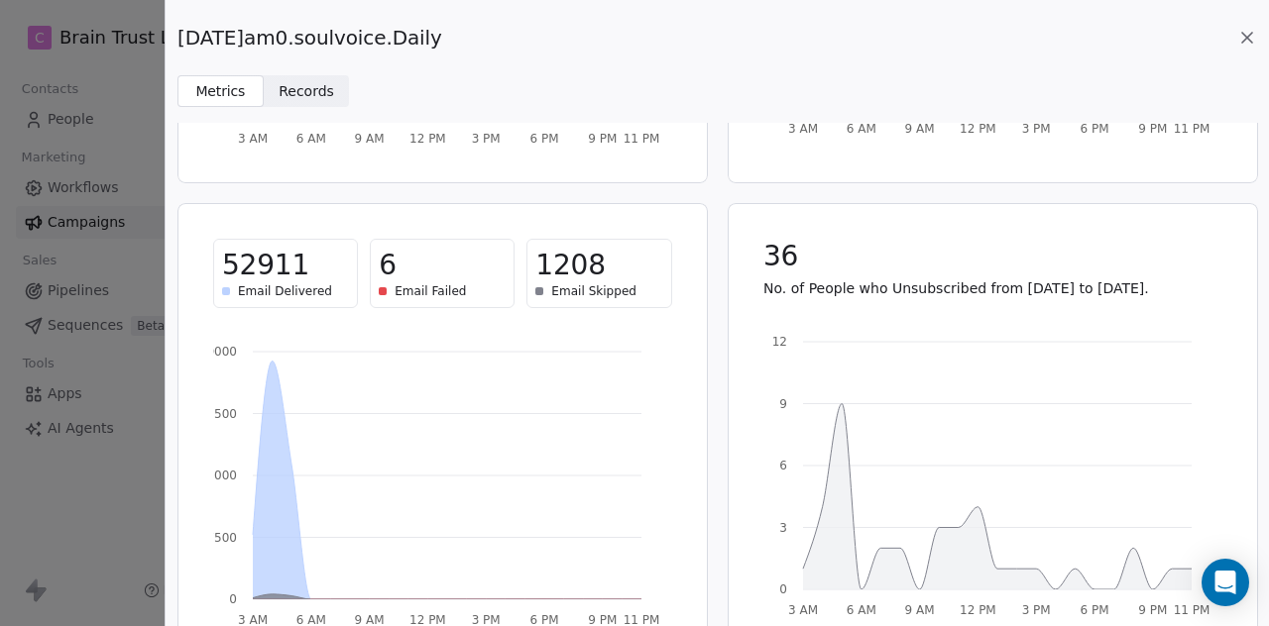
scroll to position [462, 0]
